Goal: Navigation & Orientation: Understand site structure

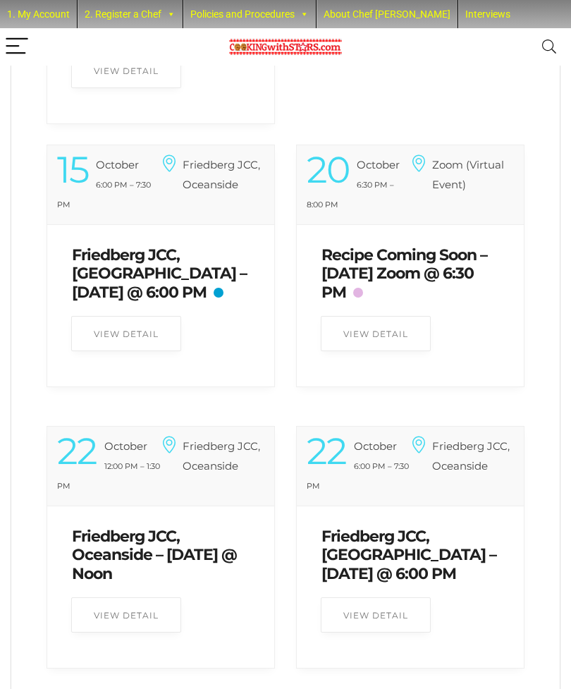
scroll to position [3212, 0]
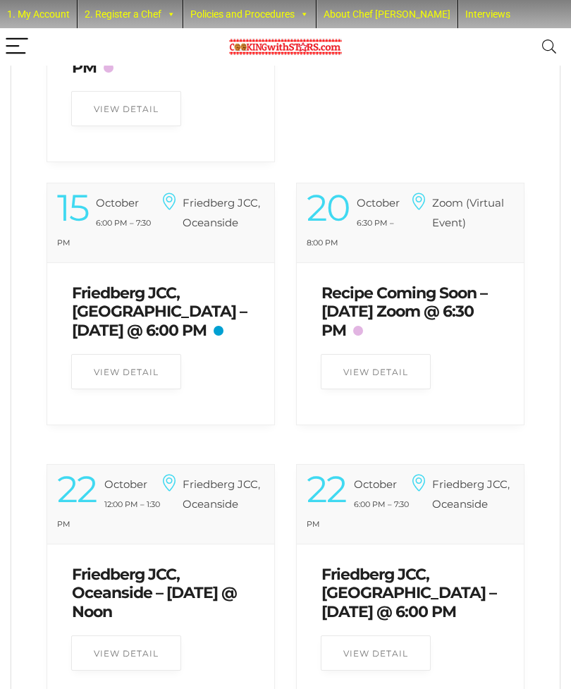
click at [20, 50] on icon "Menu" at bounding box center [16, 45] width 25 height 25
click at [394, 17] on link "About Chef [PERSON_NAME]" at bounding box center [387, 14] width 141 height 28
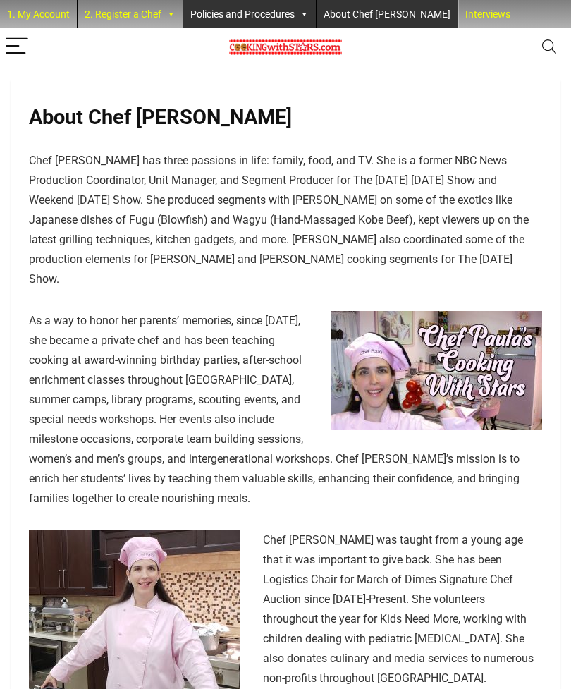
click at [275, 28] on link "Policies and Procedures" at bounding box center [249, 14] width 133 height 28
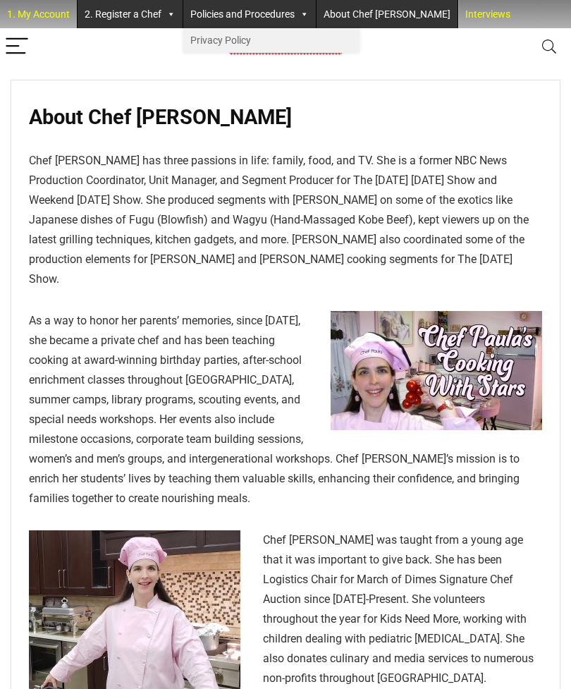
click at [158, 8] on link "2. Register a Chef" at bounding box center [130, 14] width 105 height 28
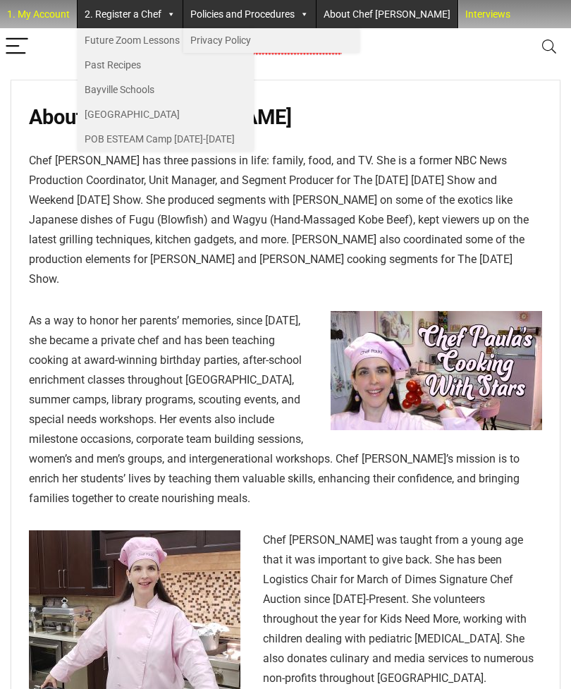
click at [136, 65] on link "Past Recipes" at bounding box center [166, 65] width 176 height 25
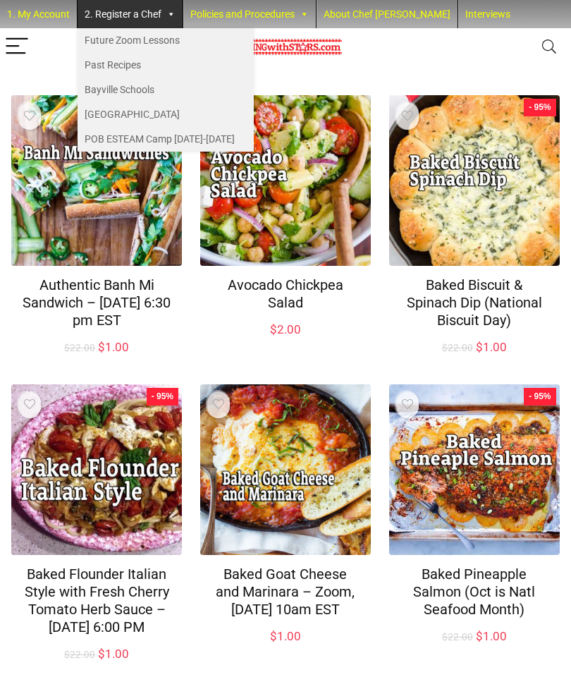
scroll to position [694, 0]
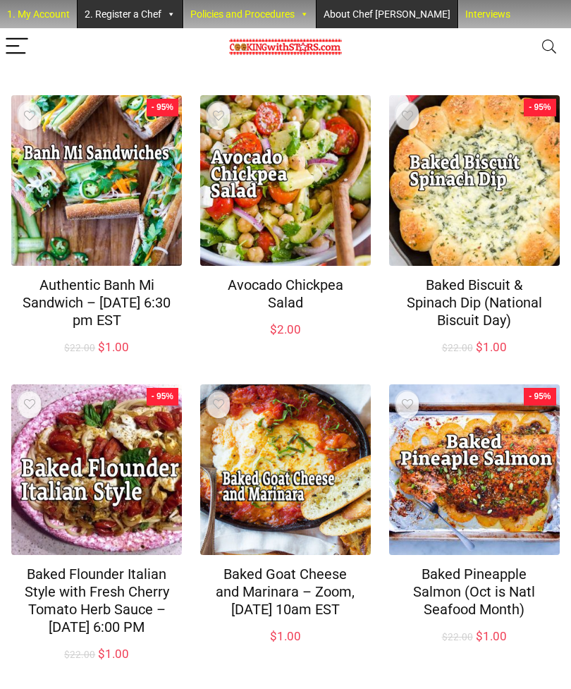
click at [353, 5] on link "About Chef [PERSON_NAME]" at bounding box center [387, 14] width 141 height 28
